Goal: Information Seeking & Learning: Learn about a topic

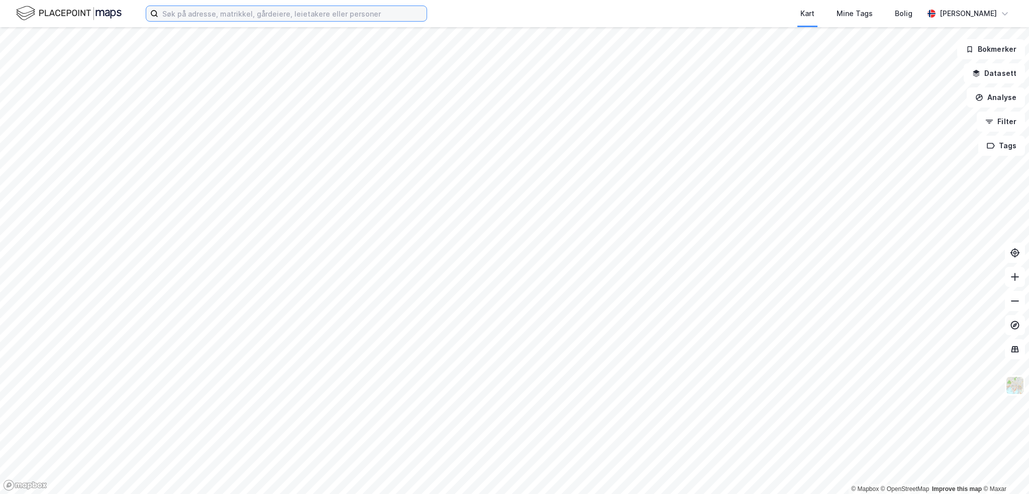
click at [183, 9] on input at bounding box center [292, 13] width 268 height 15
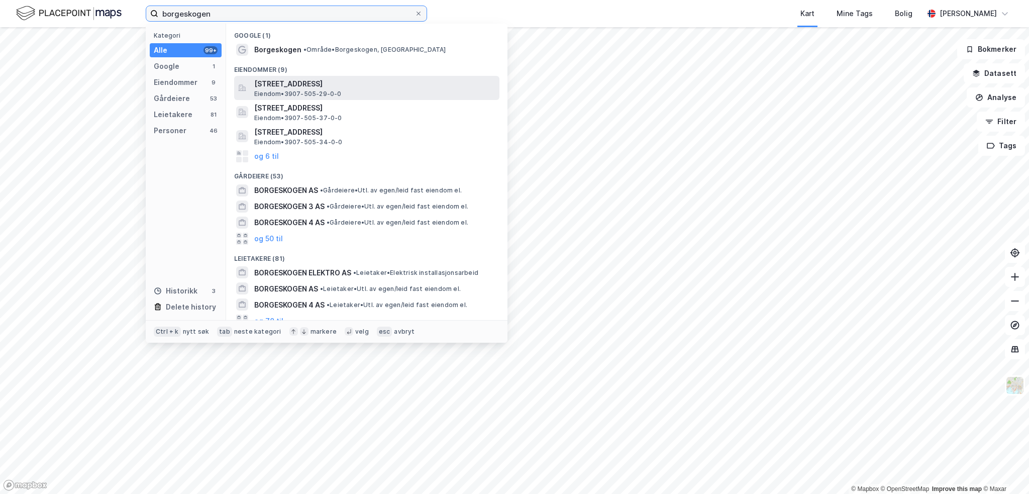
type input "borgeskogen"
click at [301, 89] on span "Borgeskogen 1, 3160, STOKKE, SANDEFJORD" at bounding box center [374, 84] width 241 height 12
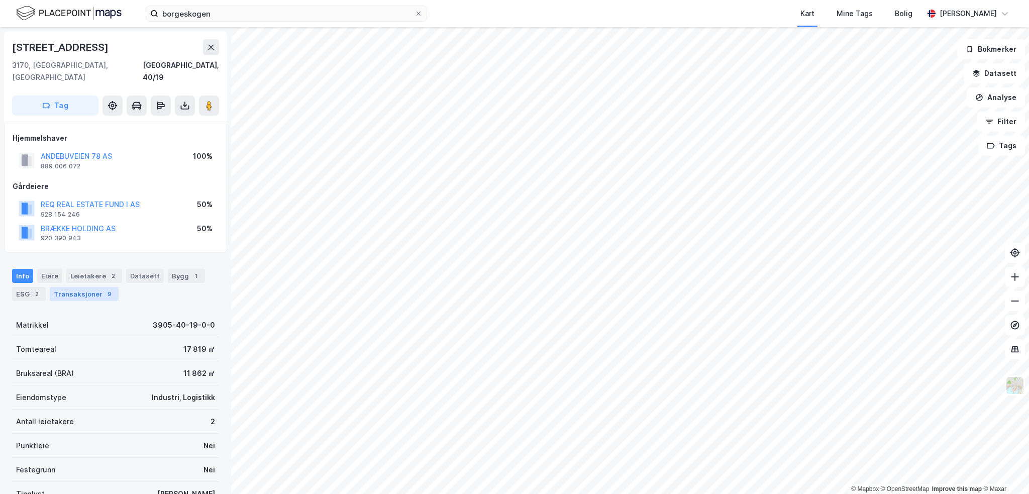
click at [58, 287] on div "Transaksjoner 9" at bounding box center [84, 294] width 69 height 14
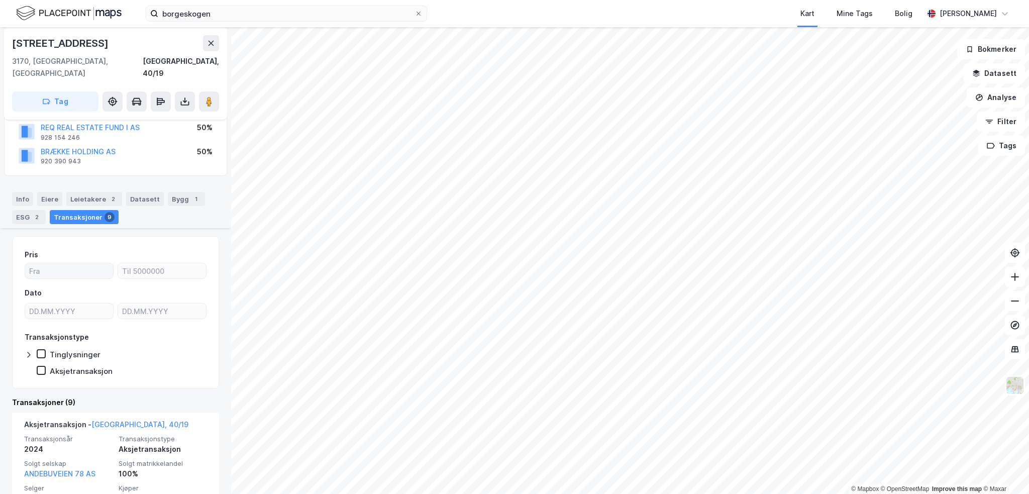
scroll to position [201, 0]
